Goal: Navigation & Orientation: Find specific page/section

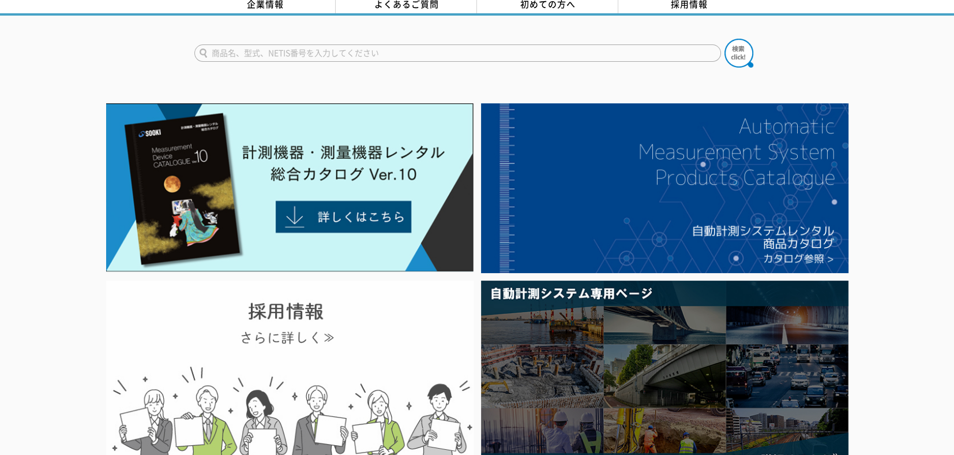
scroll to position [58, 0]
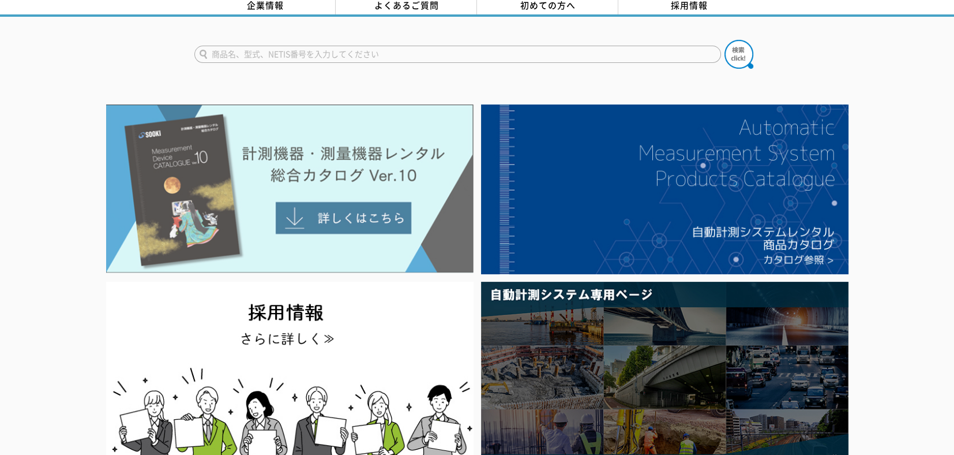
click at [339, 204] on img at bounding box center [289, 188] width 367 height 168
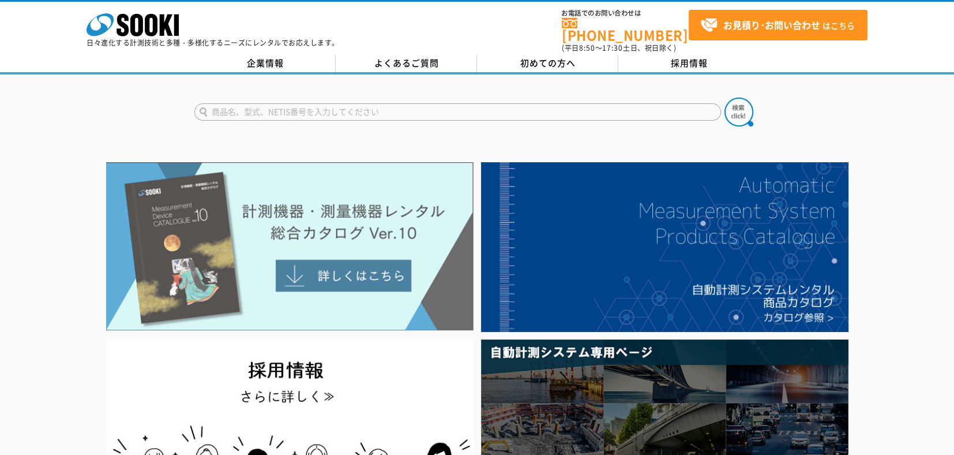
click at [350, 262] on img at bounding box center [289, 246] width 367 height 168
